Goal: Navigation & Orientation: Find specific page/section

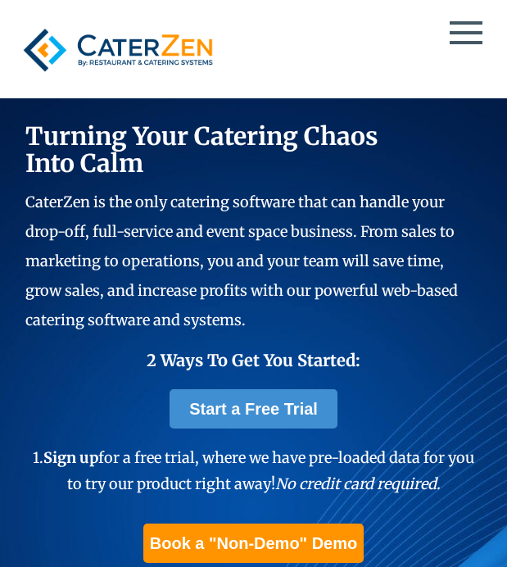
drag, startPoint x: 0, startPoint y: 0, endPoint x: 473, endPoint y: 44, distance: 474.9
click at [473, 44] on div at bounding box center [254, 50] width 477 height 62
click at [472, 34] on span at bounding box center [466, 32] width 33 height 3
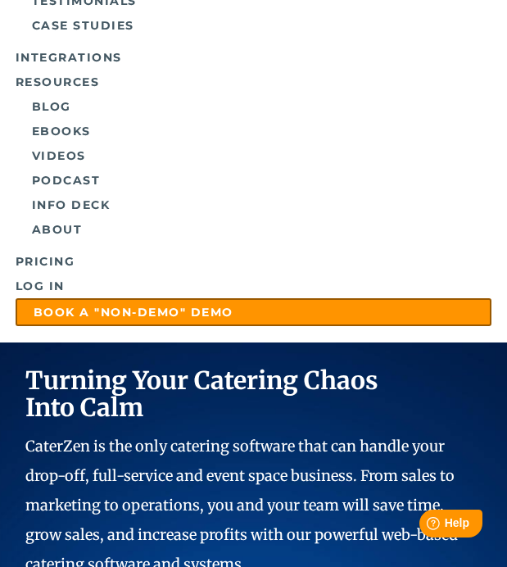
scroll to position [473, 0]
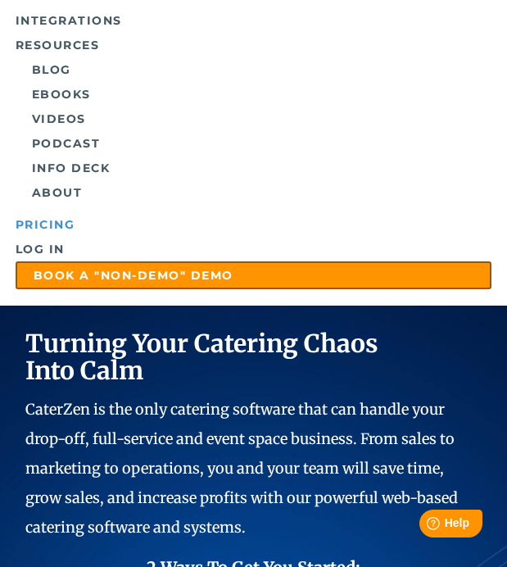
click at [117, 236] on link "Pricing" at bounding box center [254, 224] width 477 height 25
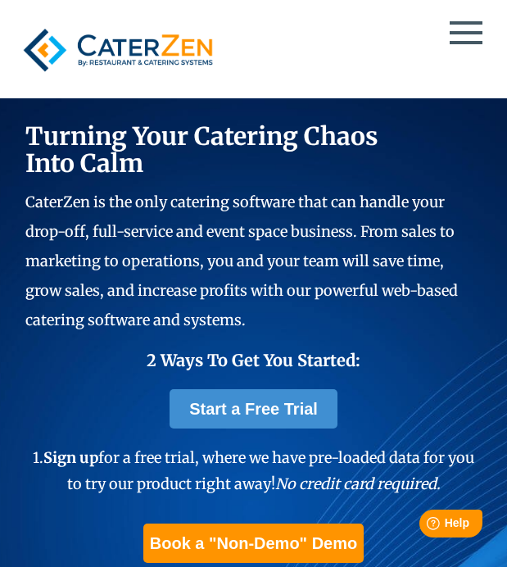
click at [459, 35] on div at bounding box center [254, 50] width 477 height 62
click at [460, 43] on span at bounding box center [466, 42] width 33 height 3
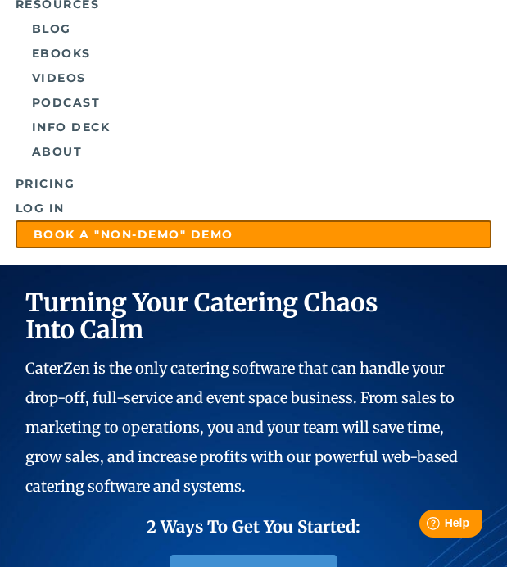
scroll to position [508, 0]
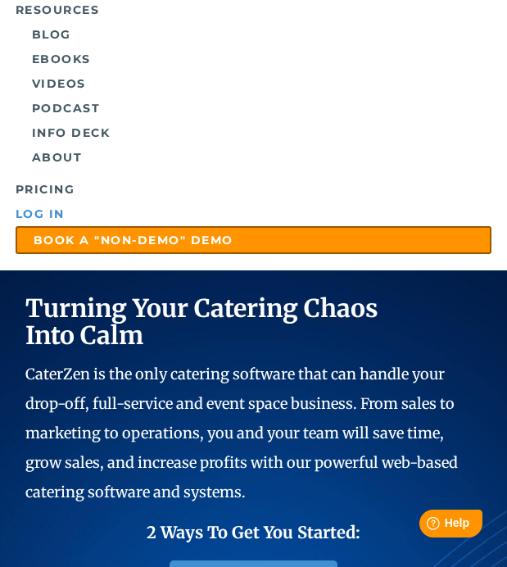
click at [111, 215] on link "Log in" at bounding box center [254, 214] width 477 height 25
